Goal: Task Accomplishment & Management: Complete application form

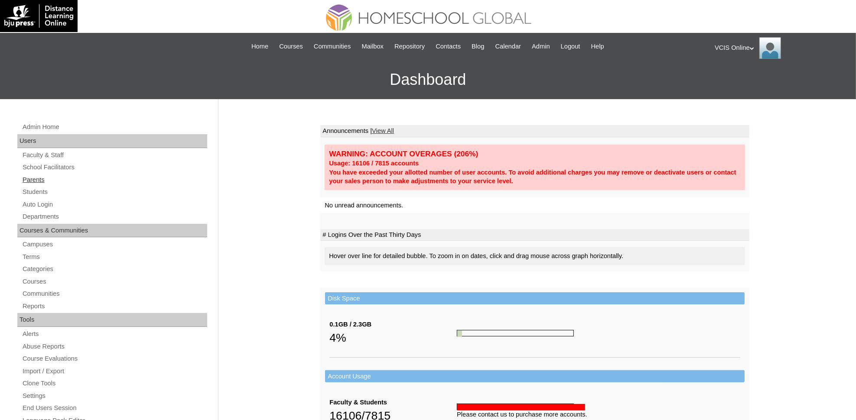
click at [38, 176] on link "Parents" at bounding box center [114, 180] width 185 height 11
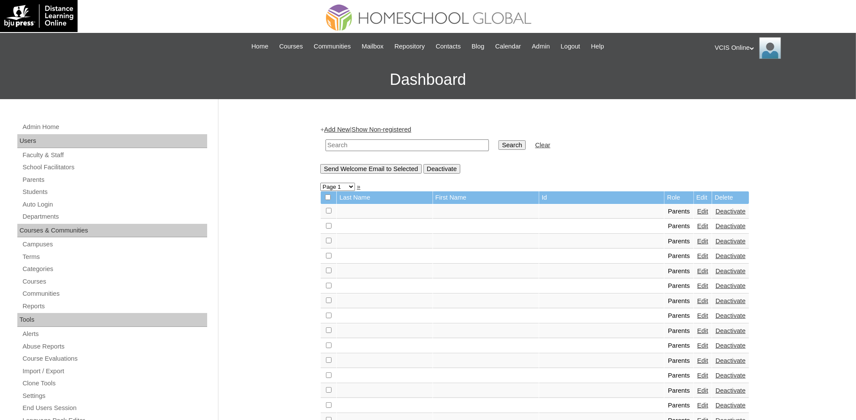
click at [337, 129] on link "Add New" at bounding box center [337, 129] width 26 height 7
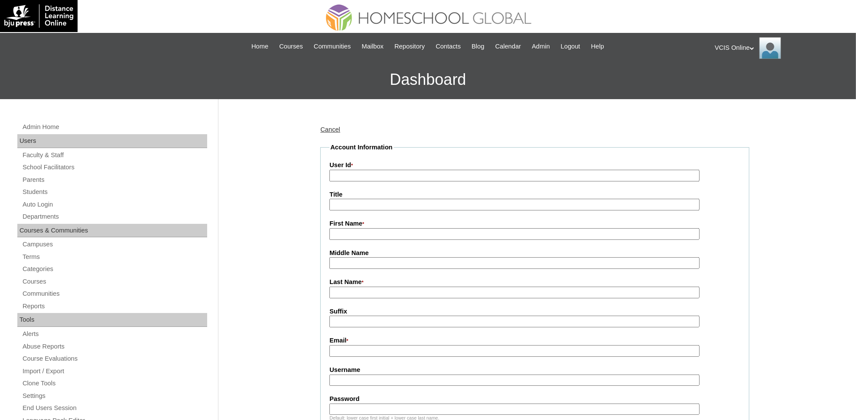
click at [366, 175] on input "User Id *" at bounding box center [514, 176] width 370 height 12
paste input "VCIS022-4A-PA2025 amcorpuz2025 mNkOdS"
drag, startPoint x: 392, startPoint y: 177, endPoint x: 471, endPoint y: 173, distance: 78.9
click at [471, 173] on input "VCIS022-4A-PA2025 amcorpuz2025 mNkOdS" at bounding box center [514, 176] width 370 height 12
type input "VCIS022-4A-PA2025"
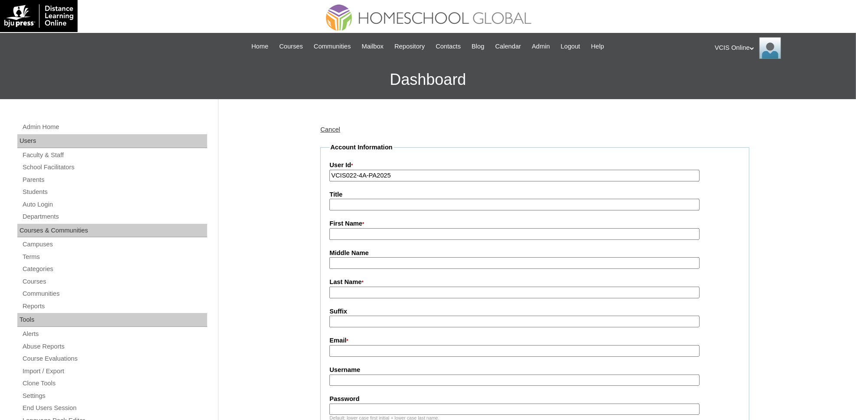
click at [462, 375] on input "Username" at bounding box center [514, 381] width 370 height 12
paste input "amcorpuz2025 mNkOdS"
click at [399, 375] on input "amcorpuz2025 mNkOdS" at bounding box center [514, 381] width 370 height 12
type input "amcorpuz2025"
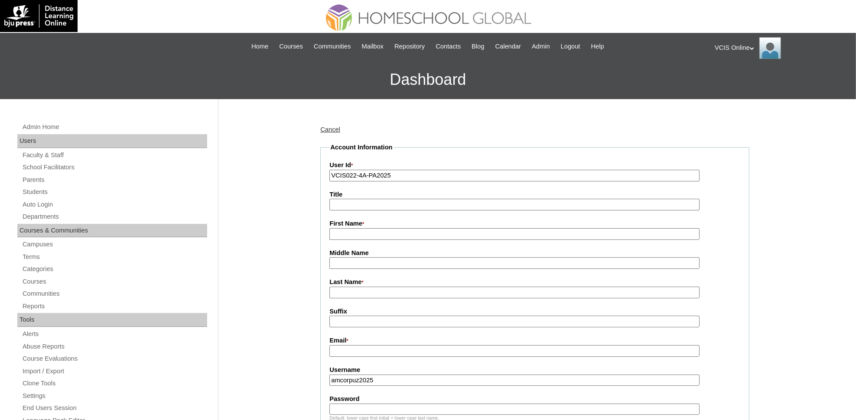
click at [395, 404] on input "Password" at bounding box center [514, 410] width 370 height 12
paste input "mNkOdS"
type input "mNkOdS"
click at [430, 337] on label "Email *" at bounding box center [534, 341] width 411 height 10
click at [430, 345] on input "Email *" at bounding box center [514, 351] width 370 height 12
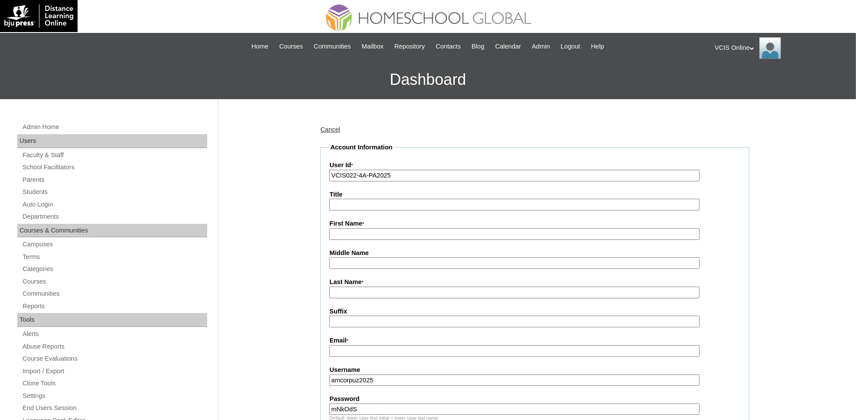
click at [430, 345] on input "Email *" at bounding box center [514, 351] width 370 height 12
paste input "adimalanta28@yahoo.com"
type input "adimalanta28@yahoo.com"
click at [451, 230] on input "First Name *" at bounding box center [514, 234] width 370 height 12
paste input "Anne May Corpuz"
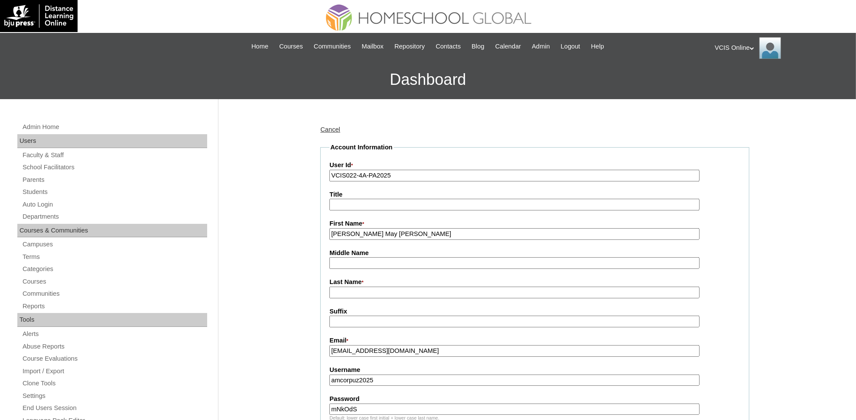
click at [374, 228] on input "Anne May Corpuz" at bounding box center [514, 234] width 370 height 12
type input "Anne May"
click at [375, 288] on input "Last Name *" at bounding box center [514, 293] width 370 height 12
paste input "Corpuz"
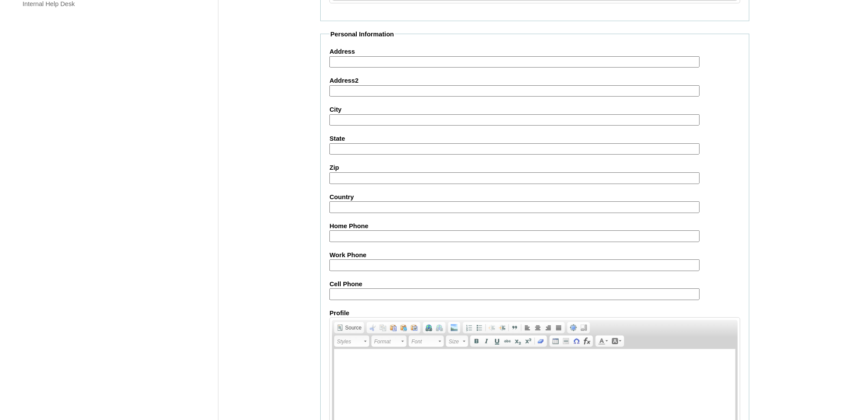
scroll to position [729, 0]
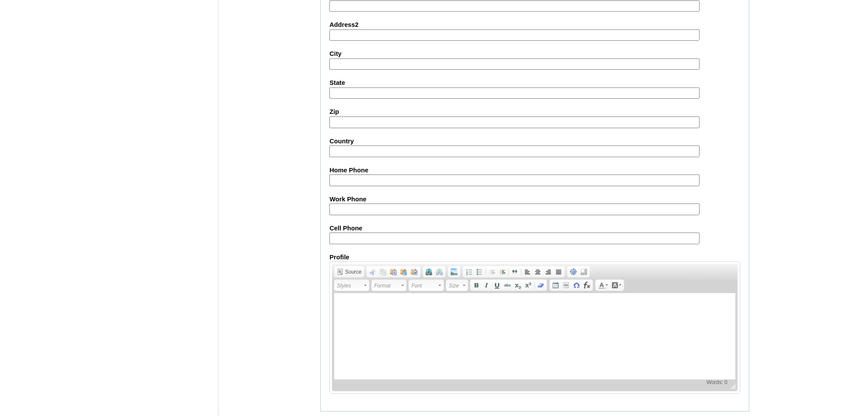
type input "Corpuz (2025)"
click at [331, 420] on input "Submit" at bounding box center [333, 426] width 27 height 10
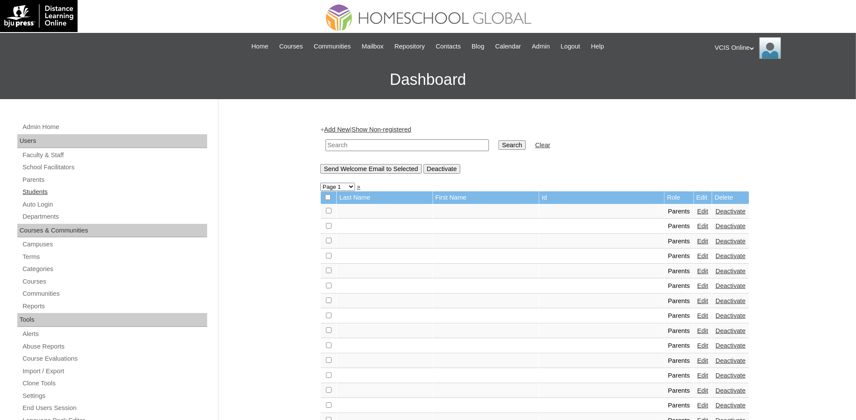
click at [37, 192] on link "Students" at bounding box center [114, 192] width 185 height 11
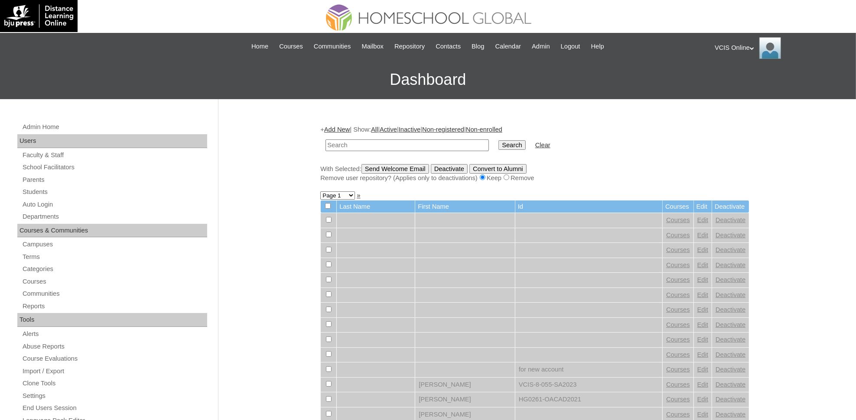
click at [340, 126] on link "Add New" at bounding box center [337, 129] width 26 height 7
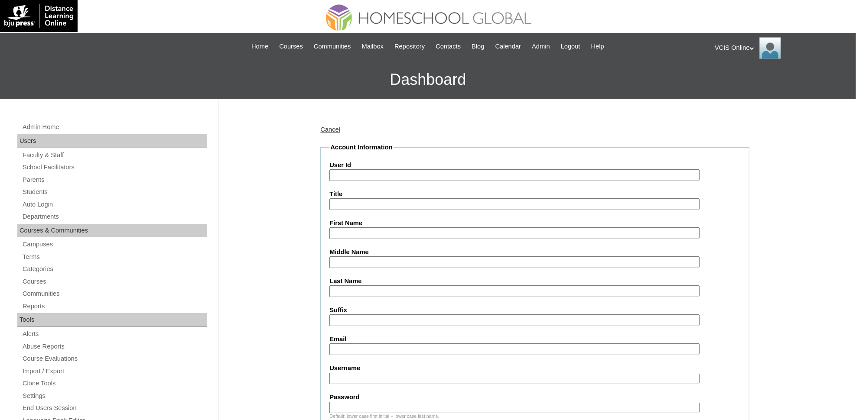
drag, startPoint x: 351, startPoint y: 170, endPoint x: 362, endPoint y: 175, distance: 11.3
click at [351, 171] on input "User Id" at bounding box center [514, 175] width 370 height 12
paste input "VCIS025-4A-SA2025 andre.dimalanta2024 zXsgHm"
drag, startPoint x: 395, startPoint y: 176, endPoint x: 490, endPoint y: 178, distance: 94.4
click at [490, 178] on input "VCIS025-4A-SA2025 andre.dimalanta2024 zXsgHm" at bounding box center [514, 175] width 370 height 12
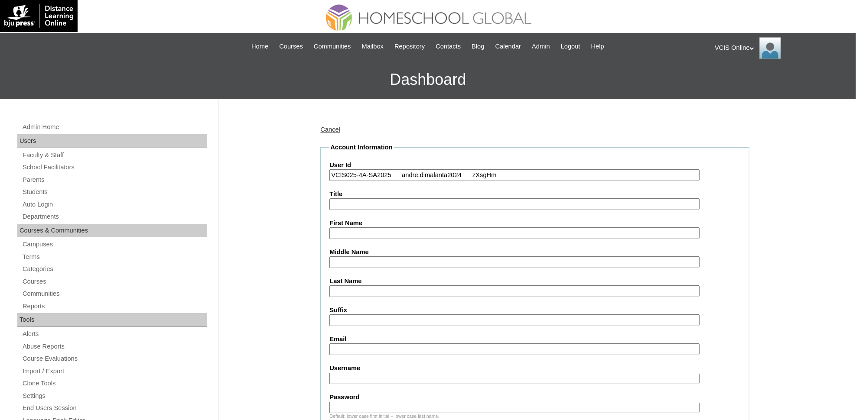
drag, startPoint x: 393, startPoint y: 174, endPoint x: 489, endPoint y: 178, distance: 96.2
click at [489, 178] on input "VCIS025-4A-SA2025 andre.dimalanta2024 zXsgHm" at bounding box center [514, 175] width 370 height 12
type input "VCIS025-4A-SA2025"
click at [396, 373] on input "Username" at bounding box center [514, 379] width 370 height 12
paste input "andre.dimalanta2024 zXsgHm"
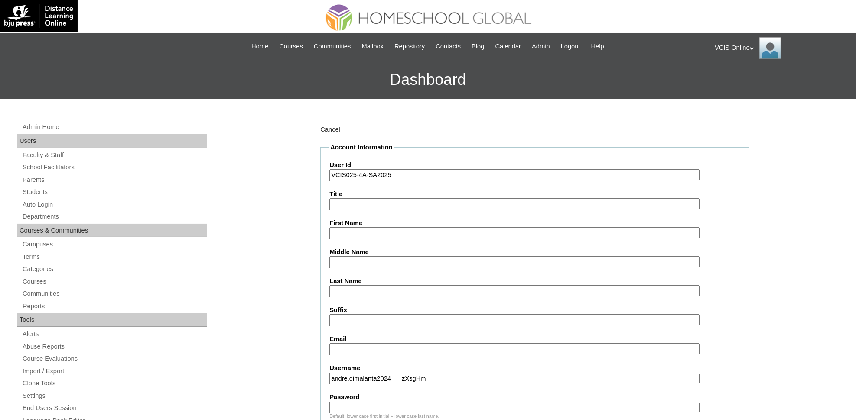
click at [399, 373] on input "andre.dimalanta2024 zXsgHm" at bounding box center [514, 379] width 370 height 12
type input "andre.dimalanta2024"
click at [385, 402] on input "Password" at bounding box center [514, 408] width 370 height 12
paste input "zXsgHm"
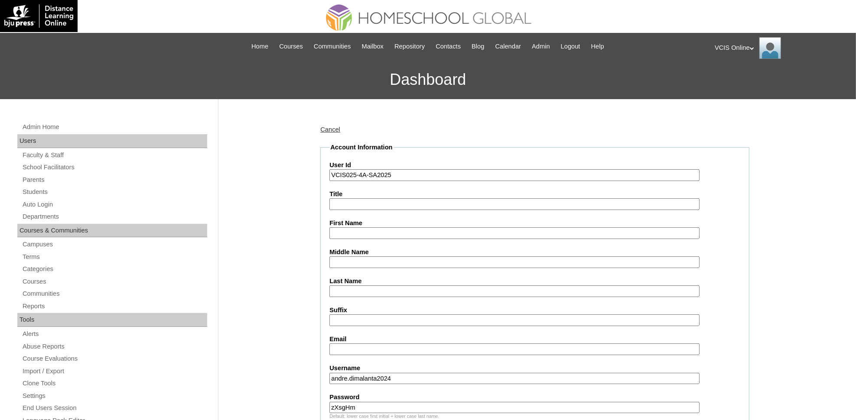
type input "zXsgHm"
click at [373, 344] on input "Email" at bounding box center [514, 350] width 370 height 12
paste input "[EMAIL_ADDRESS][DOMAIN_NAME]"
type input "[EMAIL_ADDRESS][DOMAIN_NAME]"
click at [383, 230] on input "First Name" at bounding box center [514, 233] width 370 height 12
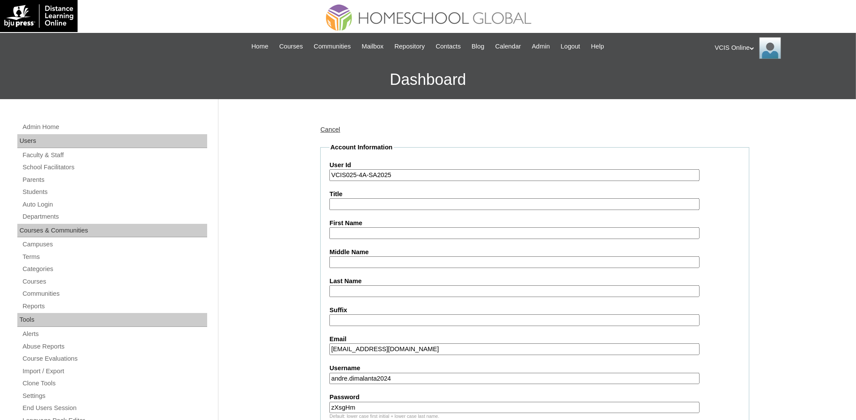
paste input "Andre Corpuz Dimalanta"
drag, startPoint x: 350, startPoint y: 229, endPoint x: 407, endPoint y: 228, distance: 57.6
click at [407, 228] on input "Andre Corpuz Dimalanta" at bounding box center [514, 233] width 370 height 12
type input "[PERSON_NAME]"
click at [389, 260] on input "Middle Name" at bounding box center [514, 262] width 370 height 12
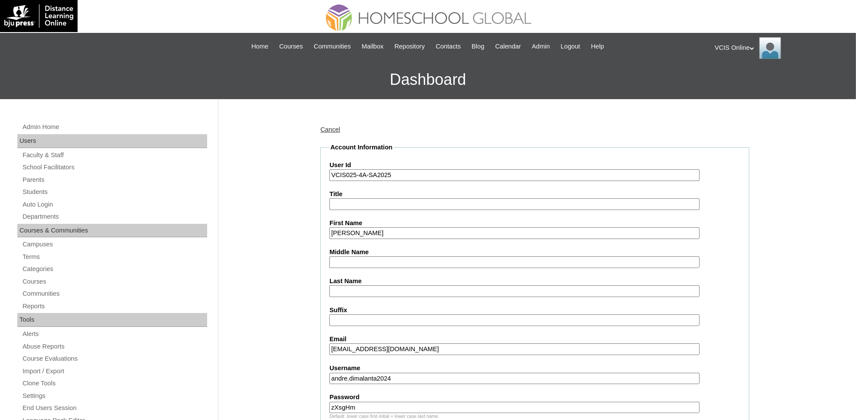
paste input "Corpuz Dimalanta"
click at [376, 259] on input "Corpuz Dimalanta" at bounding box center [514, 262] width 370 height 12
type input "[PERSON_NAME]"
click at [371, 285] on input "Last Name" at bounding box center [514, 291] width 370 height 12
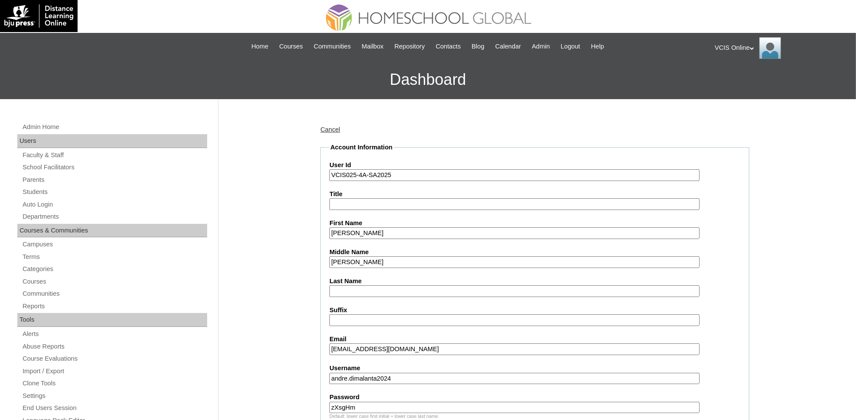
paste input "[PERSON_NAME]"
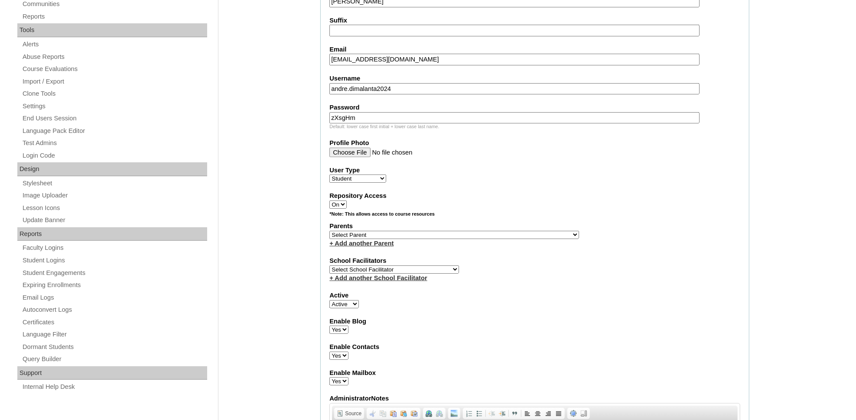
scroll to position [293, 0]
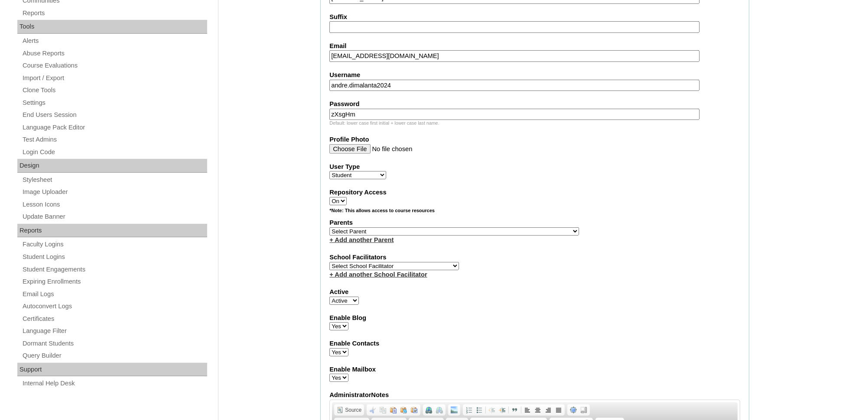
type input "[PERSON_NAME]"
click at [380, 227] on select "Select Parent , , , , , , , , , , , , , , , , , , , , , , , , , , , , , , , , ,…" at bounding box center [454, 231] width 250 height 8
select select "43201"
click at [329, 227] on select "Select Parent , , , , , , , , , , , , , , , , , , , , , , , , , , , , , , , , ,…" at bounding box center [454, 231] width 250 height 8
click at [381, 262] on select "Select School Facilitator Norman Añain Ruffa Abadijas Mary Abella Gloryfe Abion…" at bounding box center [394, 266] width 130 height 8
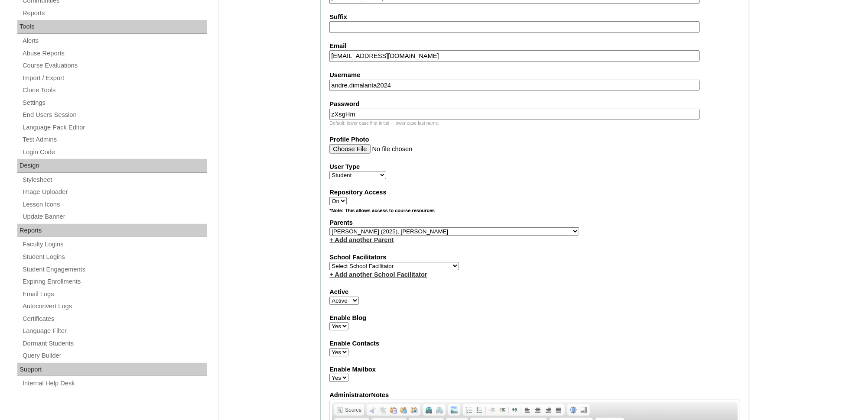
select select "25888"
click at [329, 262] on select "Select School Facilitator Norman Añain Ruffa Abadijas Mary Abella Gloryfe Abion…" at bounding box center [394, 266] width 130 height 8
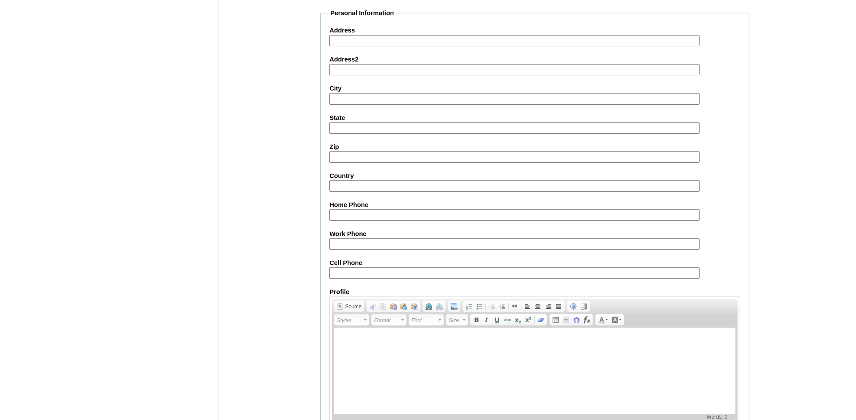
scroll to position [875, 0]
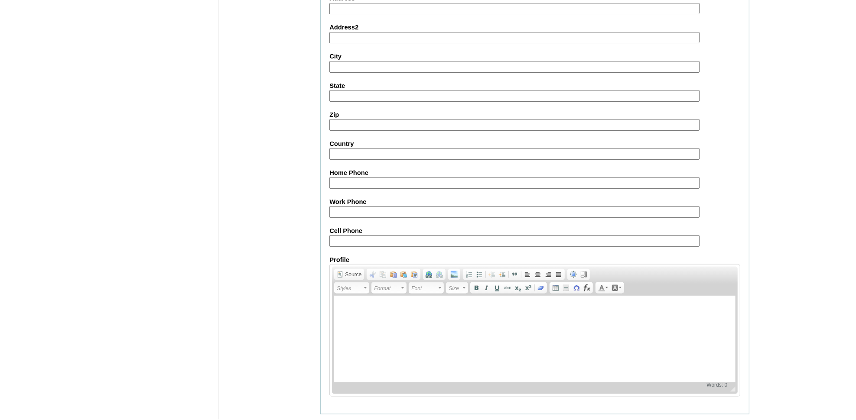
click at [321, 423] on input "Submit" at bounding box center [333, 428] width 27 height 10
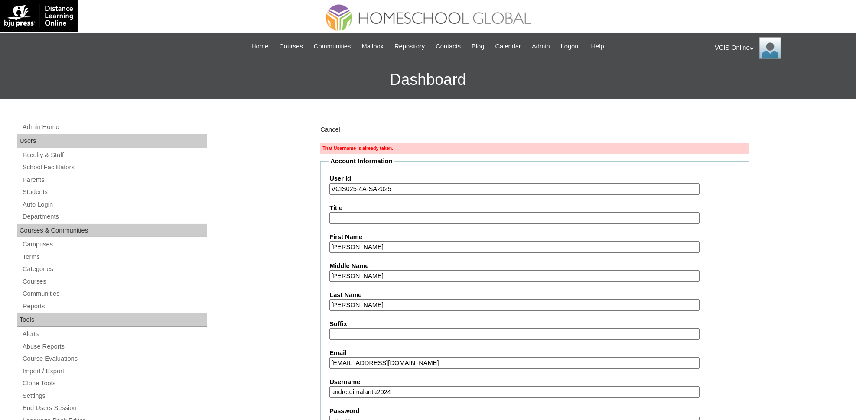
drag, startPoint x: 401, startPoint y: 384, endPoint x: 258, endPoint y: 385, distance: 143.0
paste input "5"
type input "andre.dimalanta2025"
drag, startPoint x: 789, startPoint y: 283, endPoint x: 813, endPoint y: 229, distance: 59.2
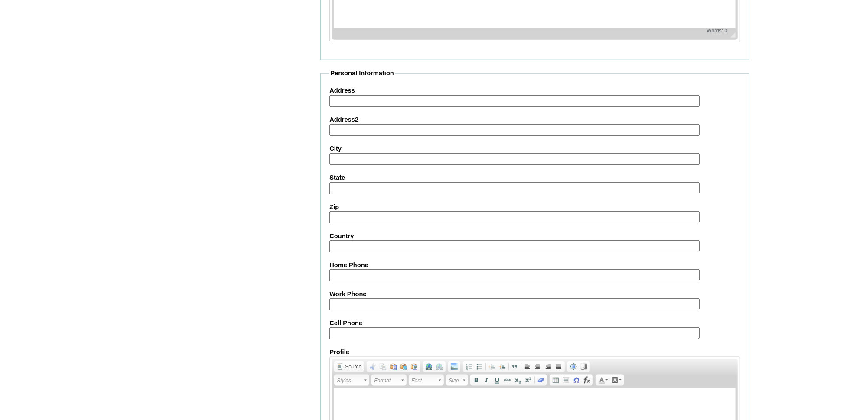
scroll to position [905, 0]
